Goal: Task Accomplishment & Management: Manage account settings

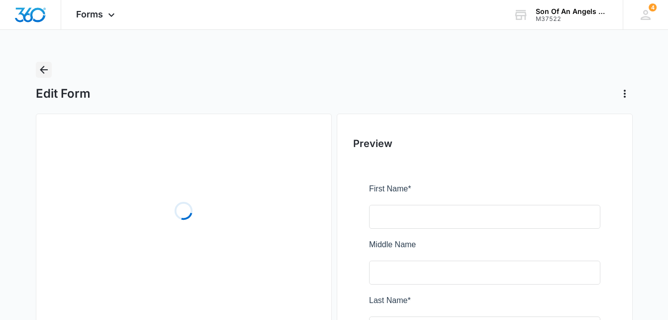
click at [45, 71] on icon "Back" at bounding box center [44, 70] width 12 height 12
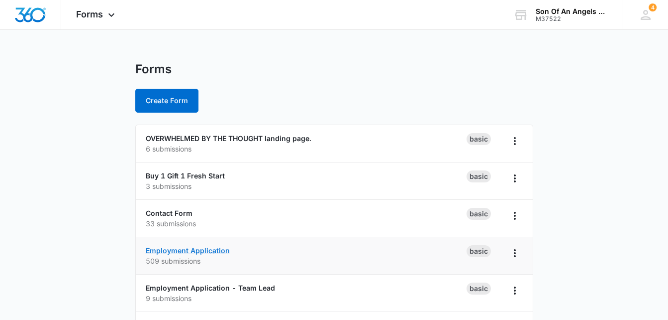
click at [215, 251] on link "Employment Application" at bounding box center [188, 250] width 84 height 8
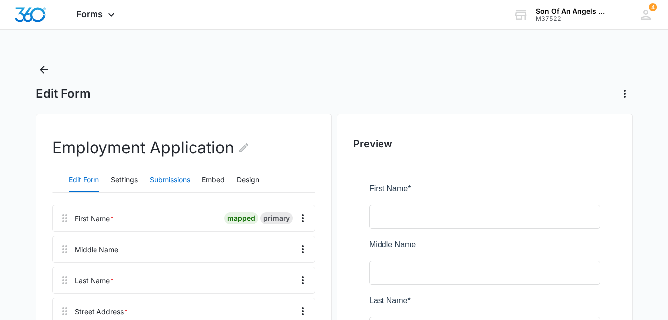
click at [163, 180] on button "Submissions" at bounding box center [170, 180] width 40 height 24
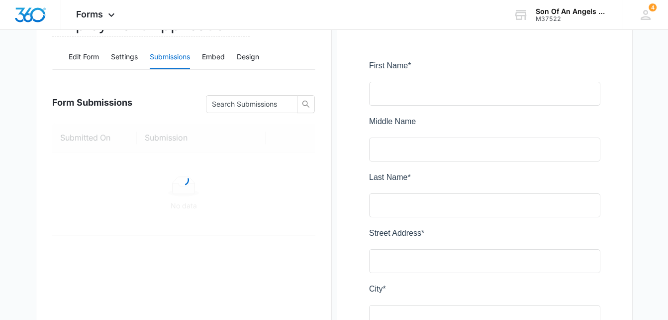
scroll to position [124, 0]
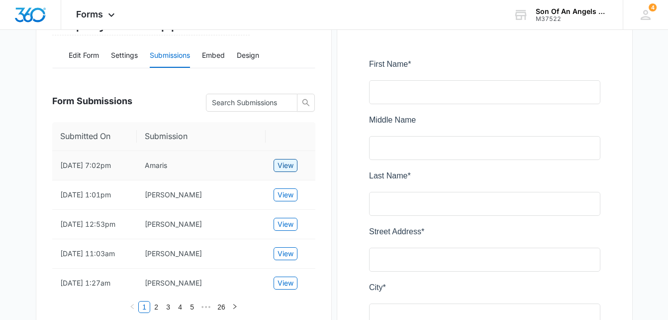
click at [283, 168] on span "View" at bounding box center [286, 165] width 16 height 11
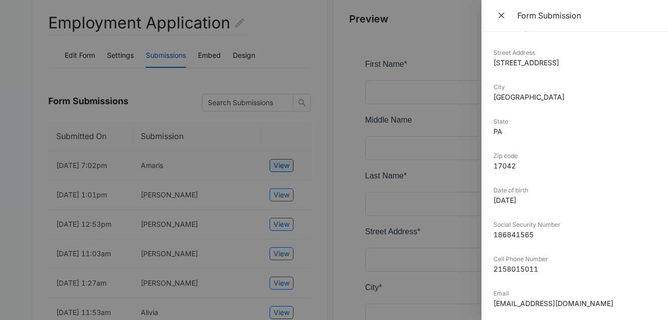
scroll to position [127, 0]
